Goal: Check status

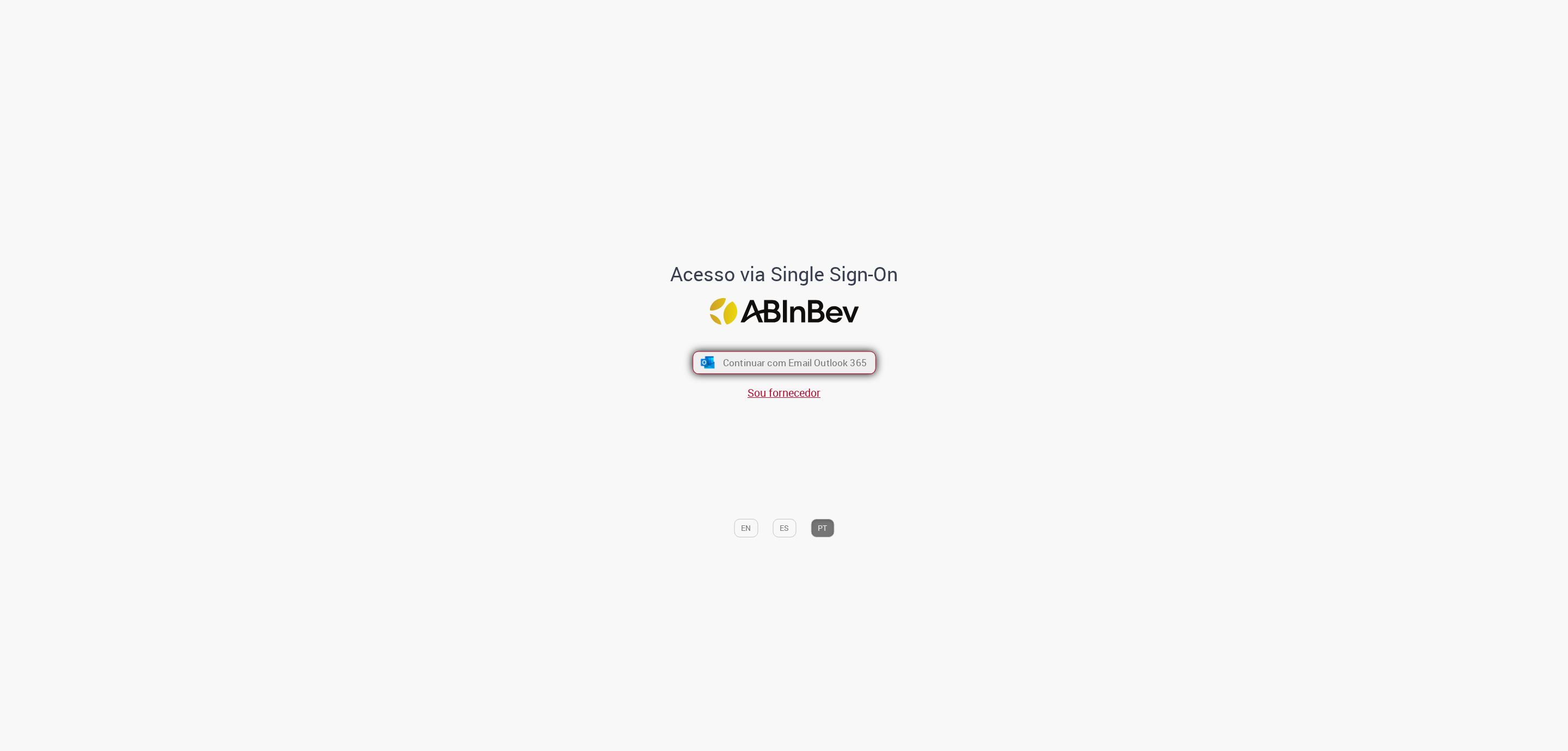
click at [824, 359] on span "Continuar com Email Outlook 365" at bounding box center [794, 362] width 144 height 13
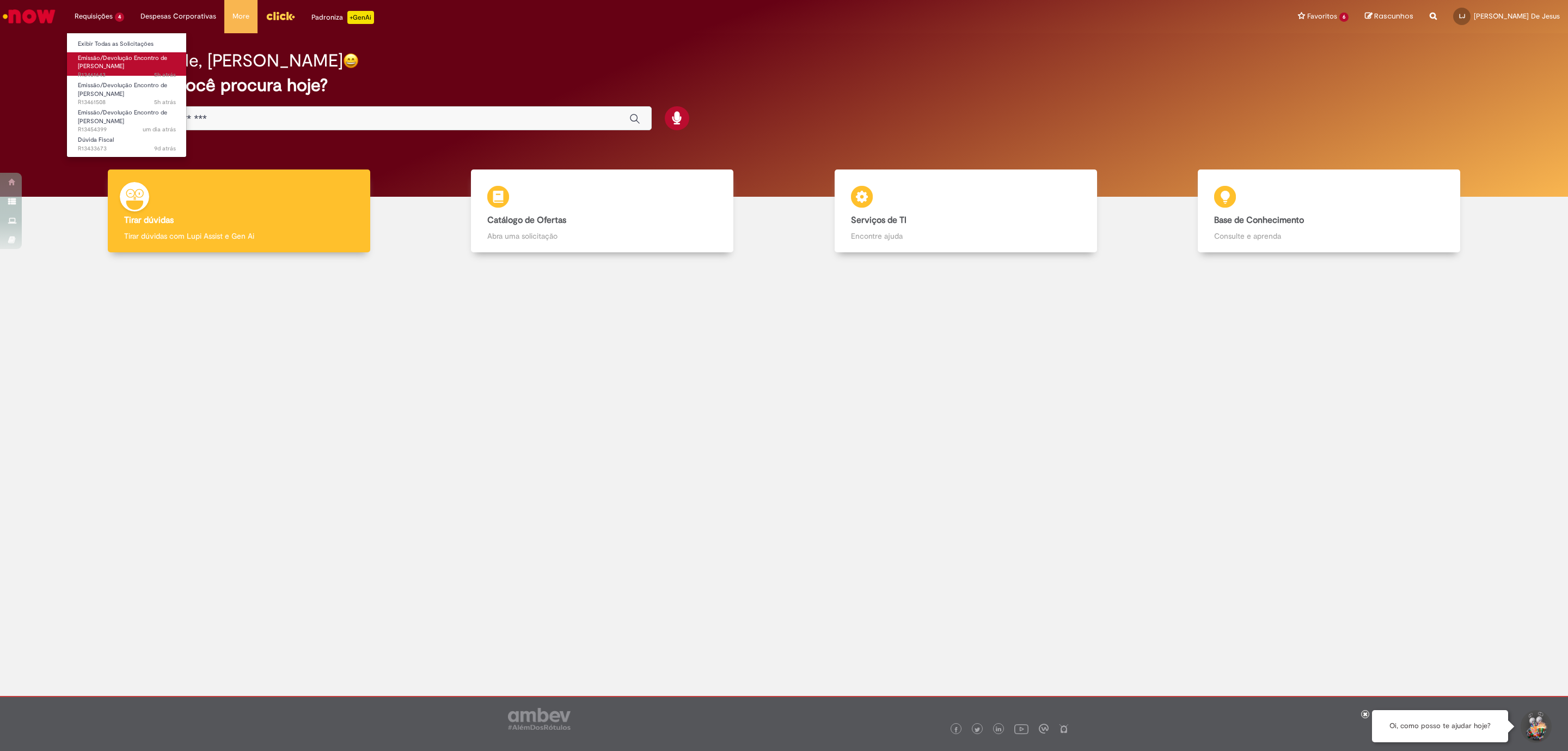
click at [133, 62] on link "Emissão/Devolução Encontro de Contas Fornecedor 5h atrás 5 horas atrás R13461643" at bounding box center [127, 64] width 120 height 24
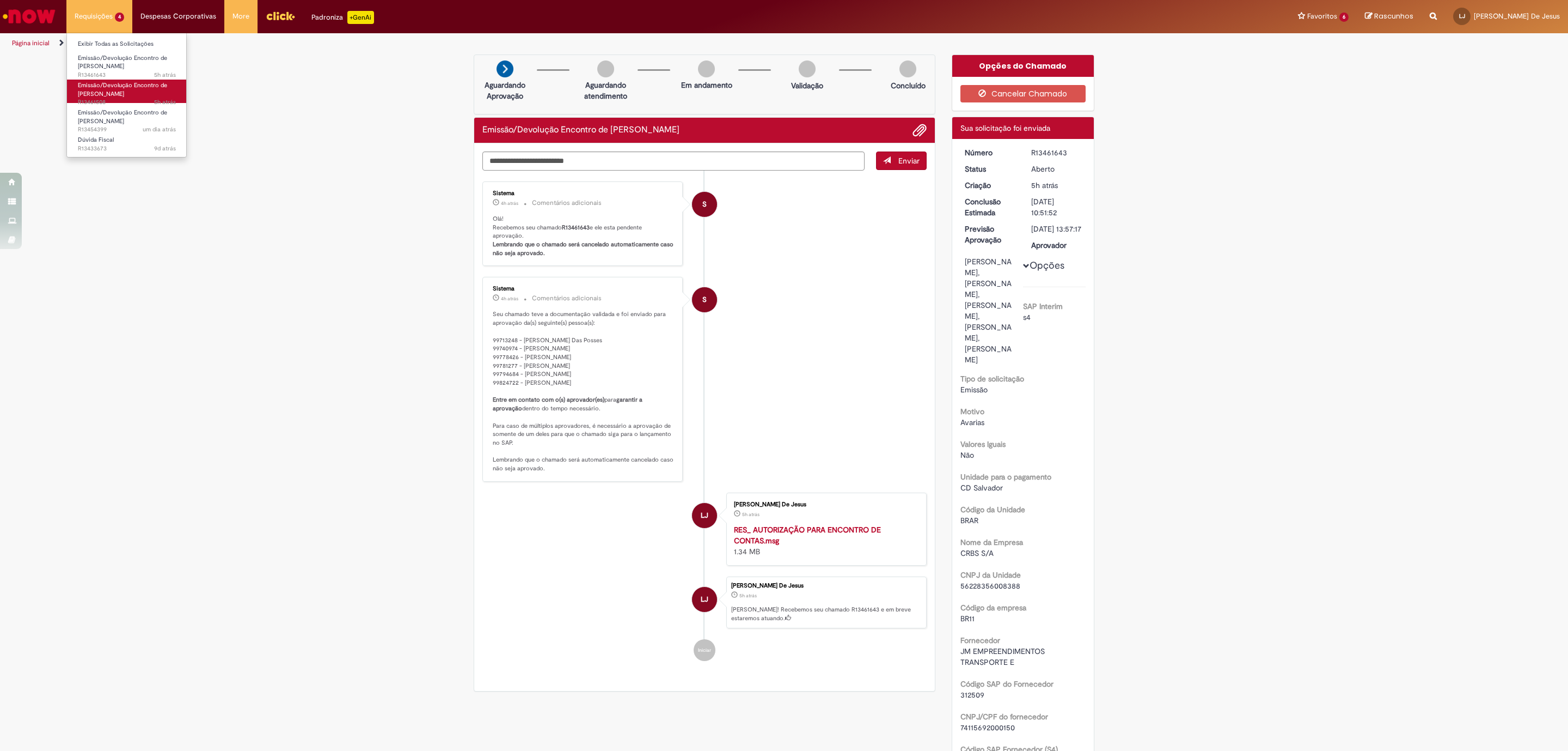
click at [103, 104] on span "5h atrás 5 horas atrás R13461508" at bounding box center [127, 102] width 98 height 9
click at [127, 114] on span "Emissão/Devolução Encontro de [PERSON_NAME]" at bounding box center [122, 116] width 89 height 17
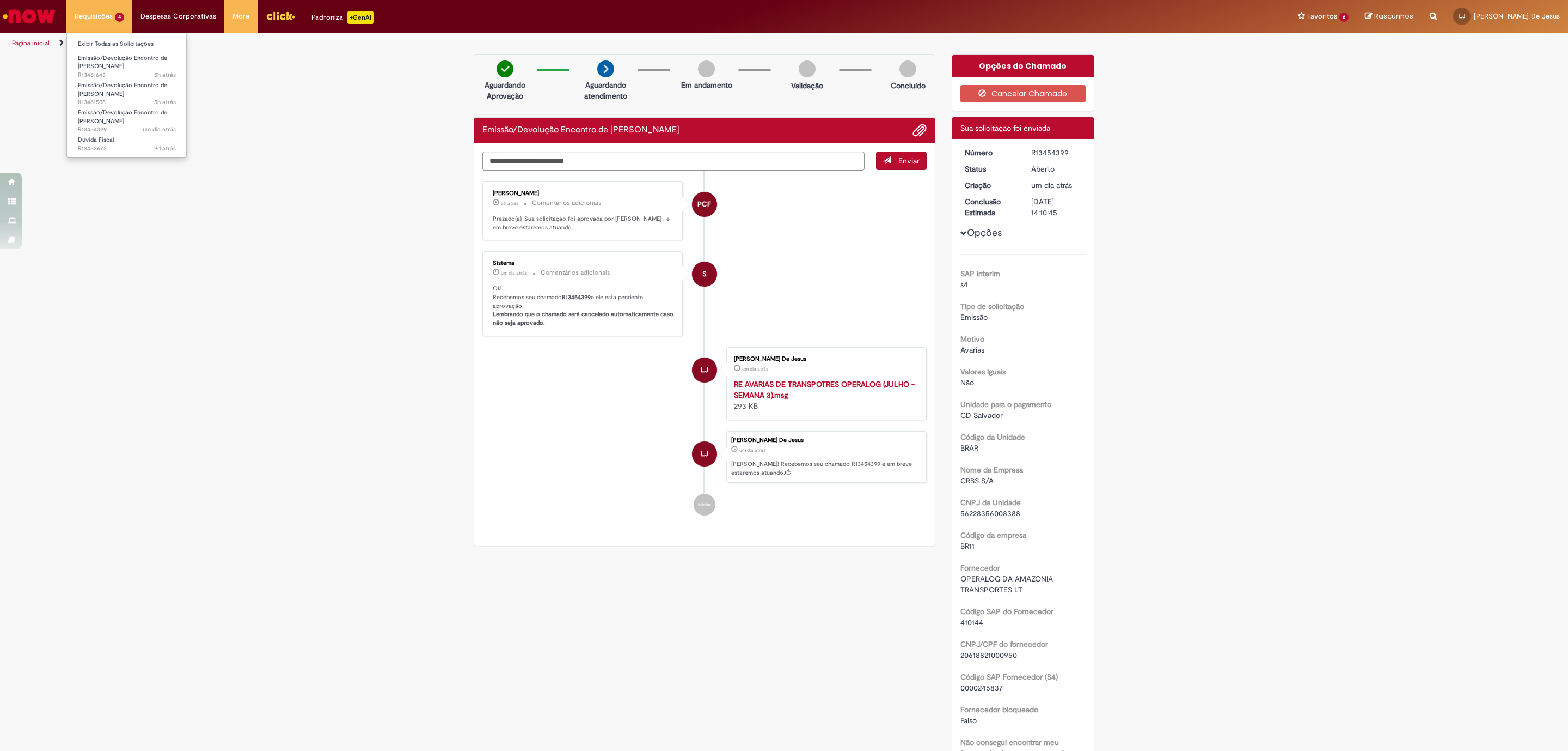
click at [110, 25] on li "Requisições 4 Exibir Todas as Solicitações Emissão/Devolução Encontro de Contas…" at bounding box center [100, 16] width 66 height 33
click at [106, 87] on span "Emissão/Devolução Encontro de [PERSON_NAME]" at bounding box center [122, 90] width 89 height 17
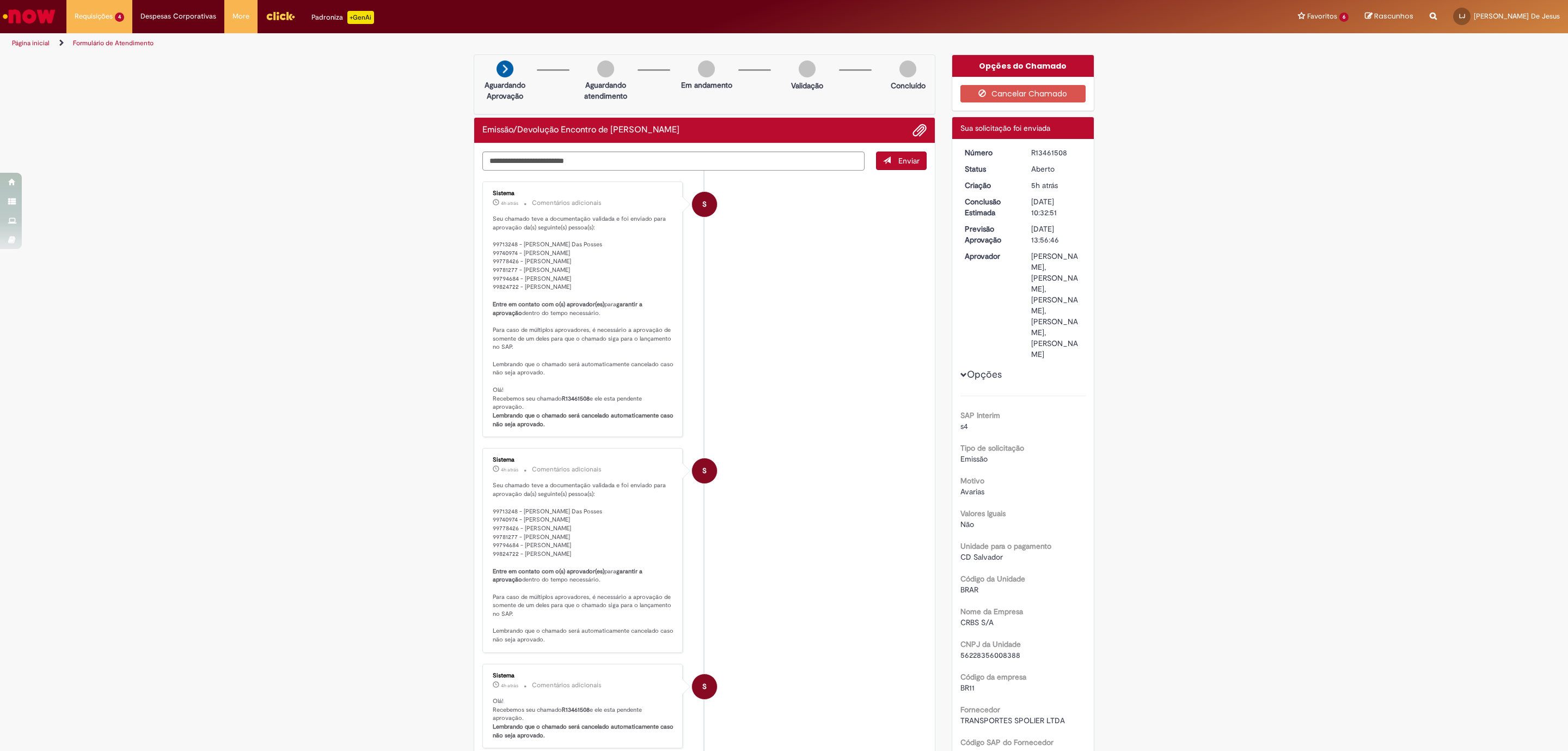
drag, startPoint x: 1066, startPoint y: 152, endPoint x: 1018, endPoint y: 153, distance: 48.0
click at [1023, 153] on dd "R13461508" at bounding box center [1057, 153] width 67 height 11
copy div "R13461508"
click at [155, 69] on link "Emissão/Devolução Encontro de Contas Fornecedor 5h atrás 5 horas atrás [DATE] 1…" at bounding box center [127, 64] width 120 height 24
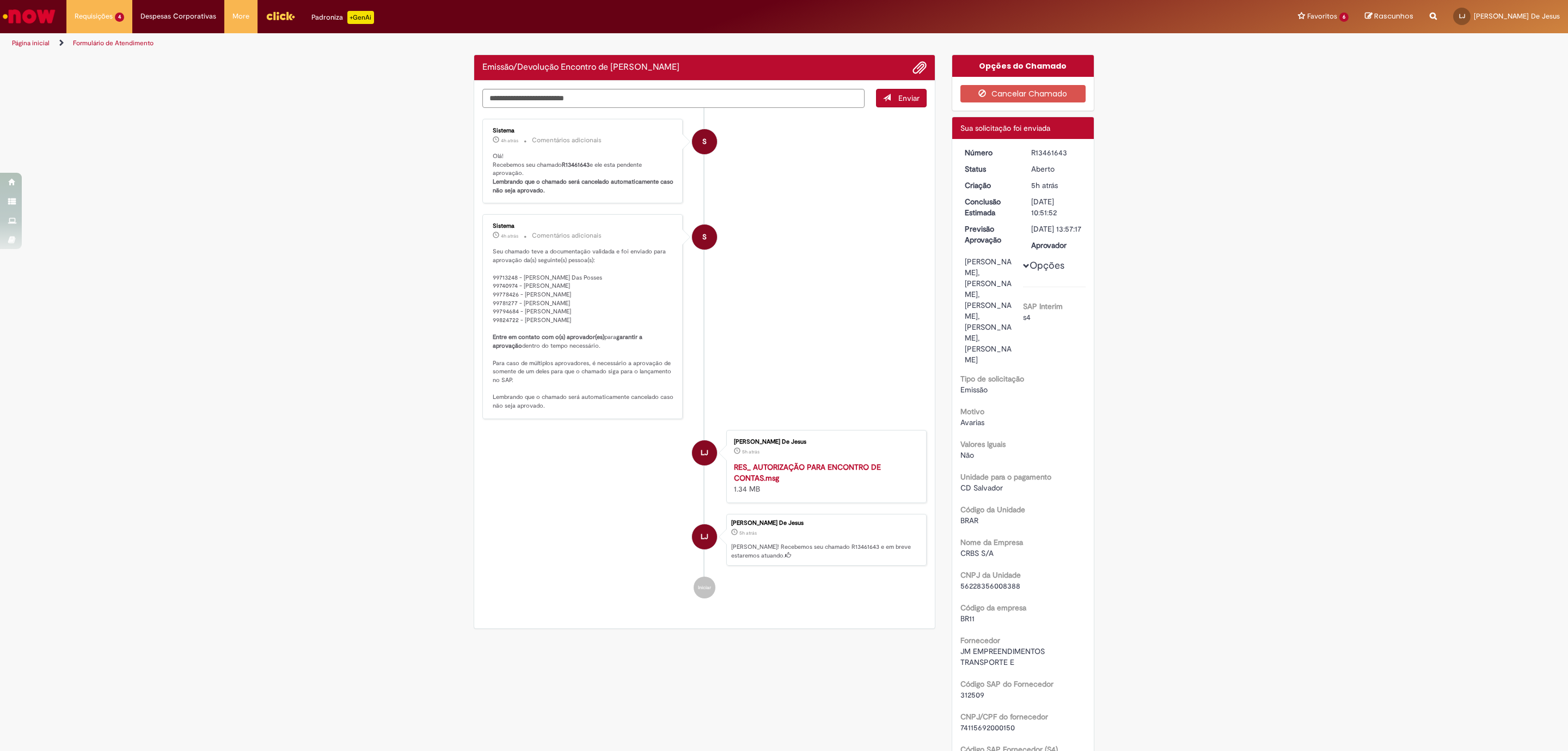
drag, startPoint x: 1062, startPoint y: 149, endPoint x: 1018, endPoint y: 153, distance: 44.2
click at [1023, 153] on dd "R13461643" at bounding box center [1057, 153] width 67 height 11
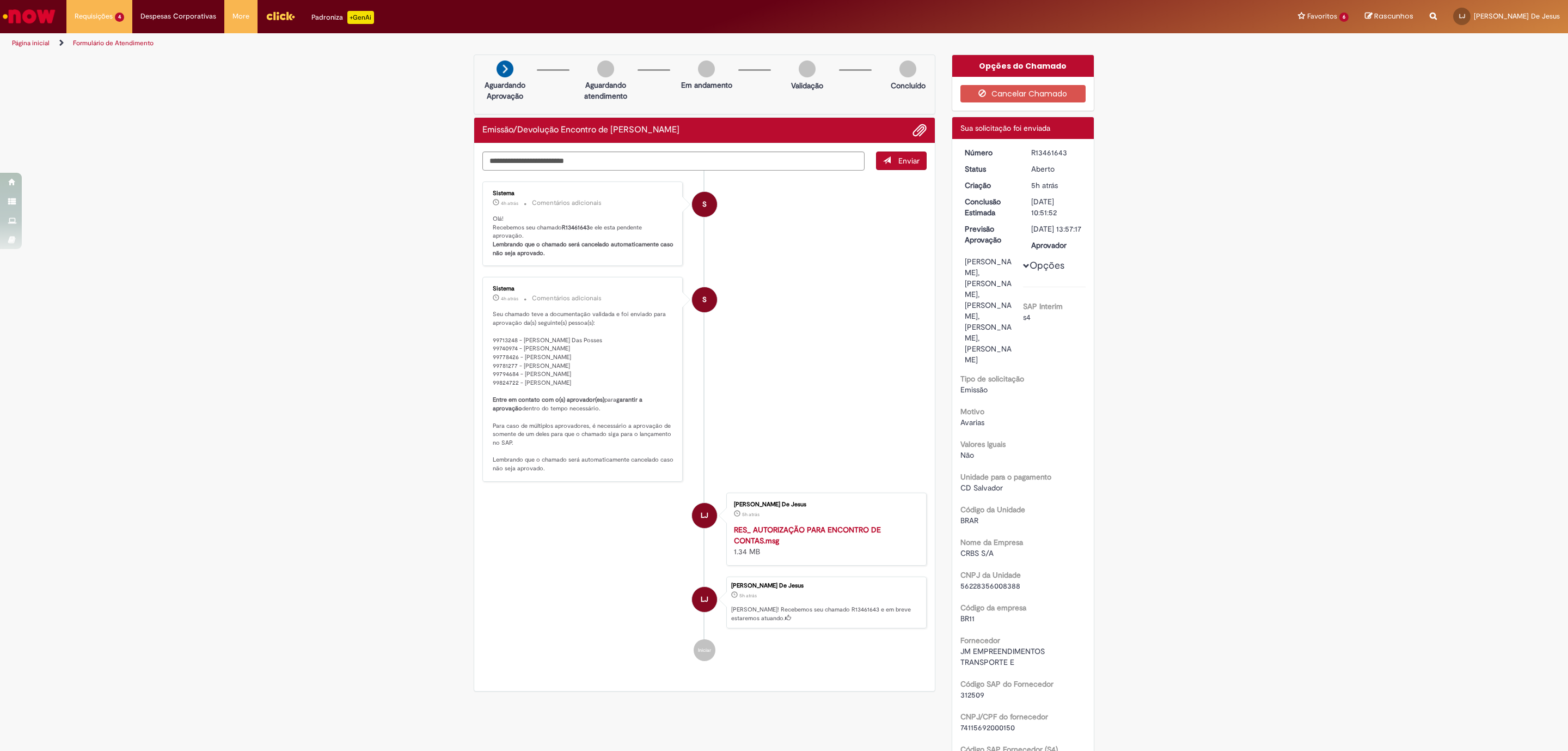
copy div "R13461643"
